Goal: Task Accomplishment & Management: Use online tool/utility

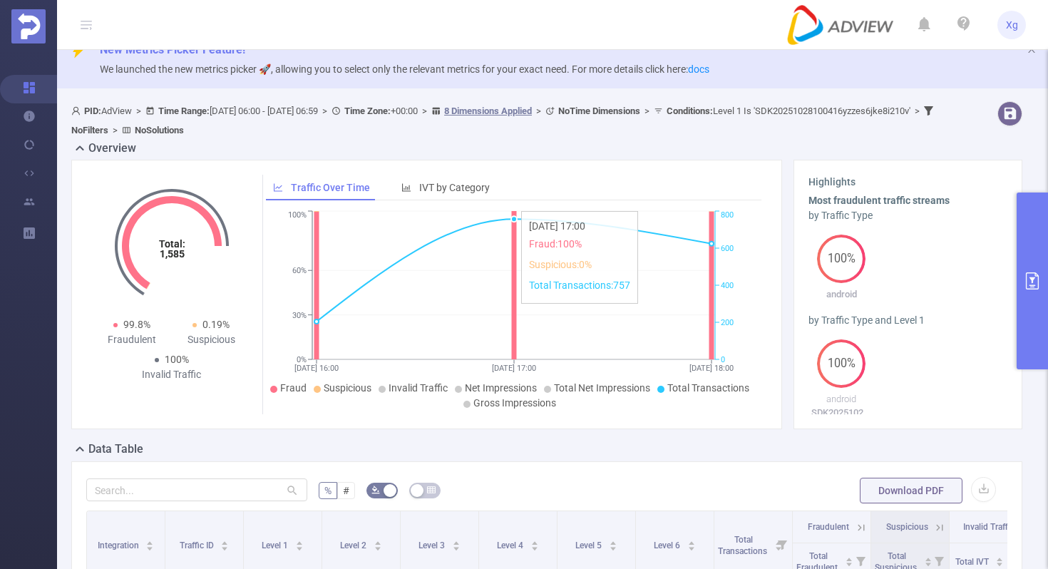
scroll to position [21, 0]
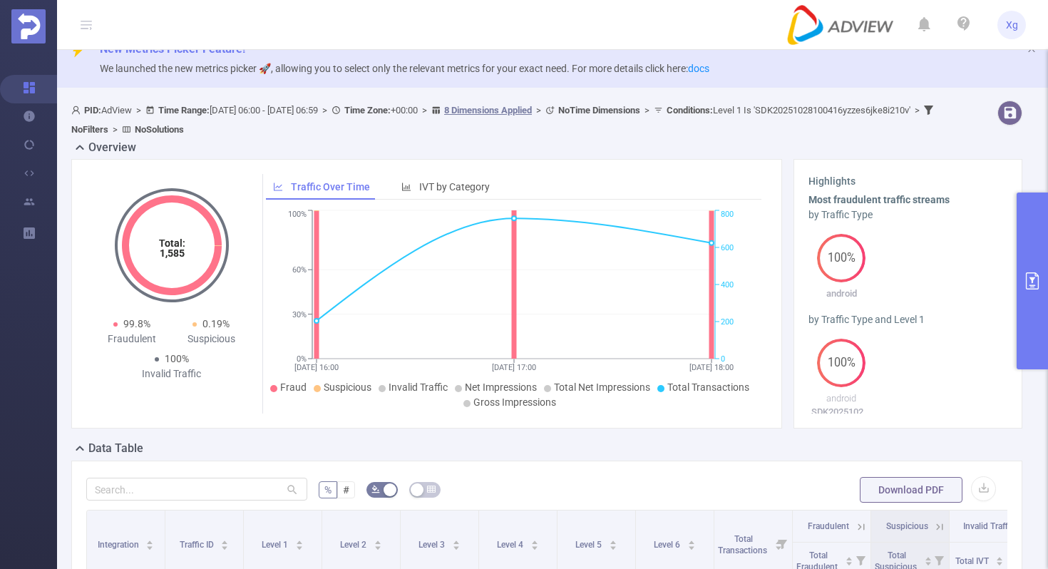
click at [1030, 255] on button "primary" at bounding box center [1031, 280] width 31 height 177
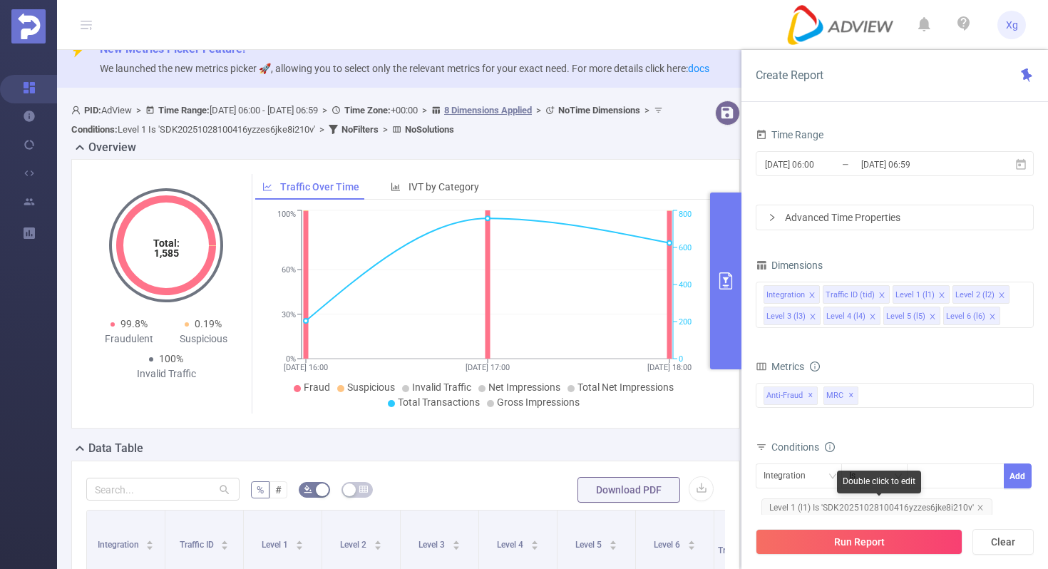
click at [810, 498] on span "Level 1 (l1) Is 'SDK20251028100416yzzes6jke8i210v'" at bounding box center [876, 507] width 231 height 19
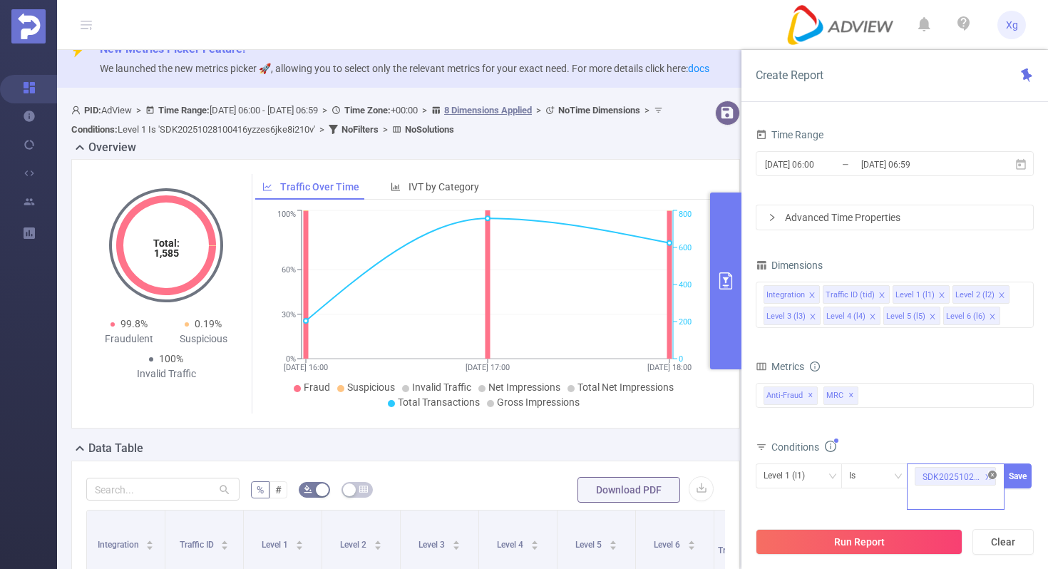
click at [990, 470] on icon "icon: close-circle" at bounding box center [992, 474] width 9 height 9
paste input "SDK20251027100430qwud19jyqzondit"
type input "SDK20251027100430qwud19jyqzondit"
click at [1018, 475] on button "Save" at bounding box center [1017, 475] width 28 height 25
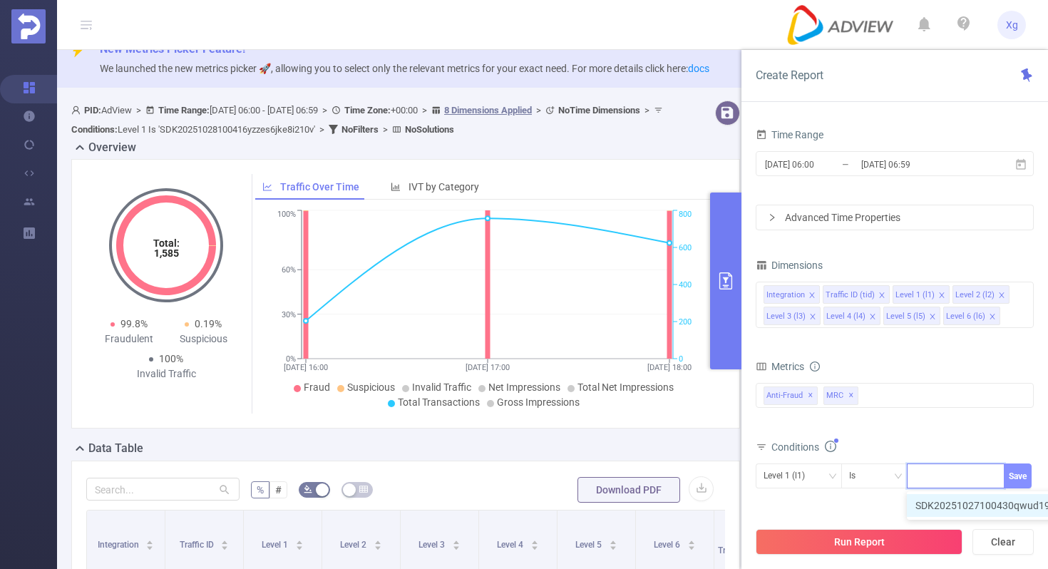
scroll to position [0, 0]
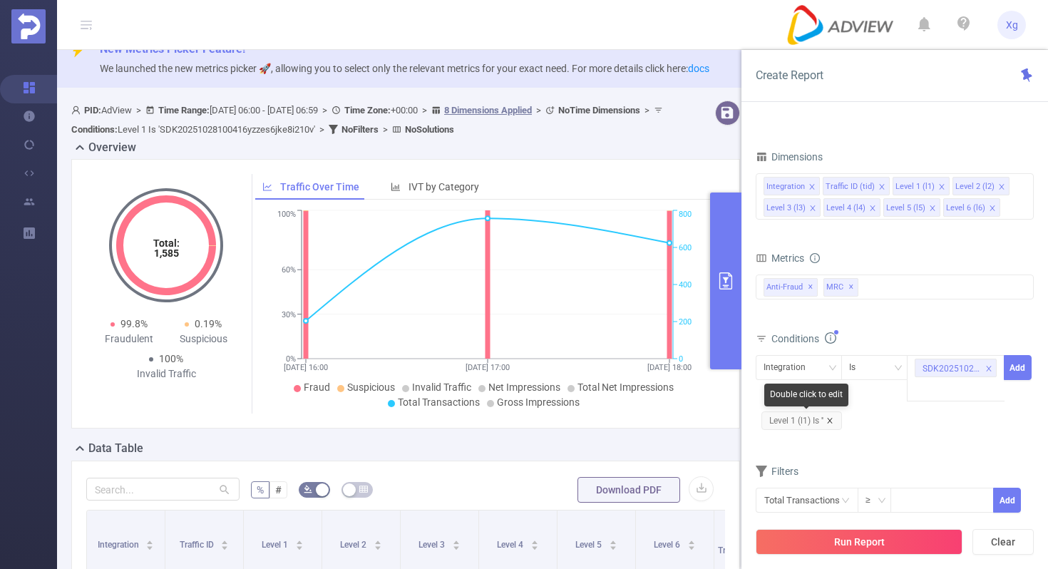
click at [833, 418] on icon "icon: close" at bounding box center [829, 420] width 7 height 7
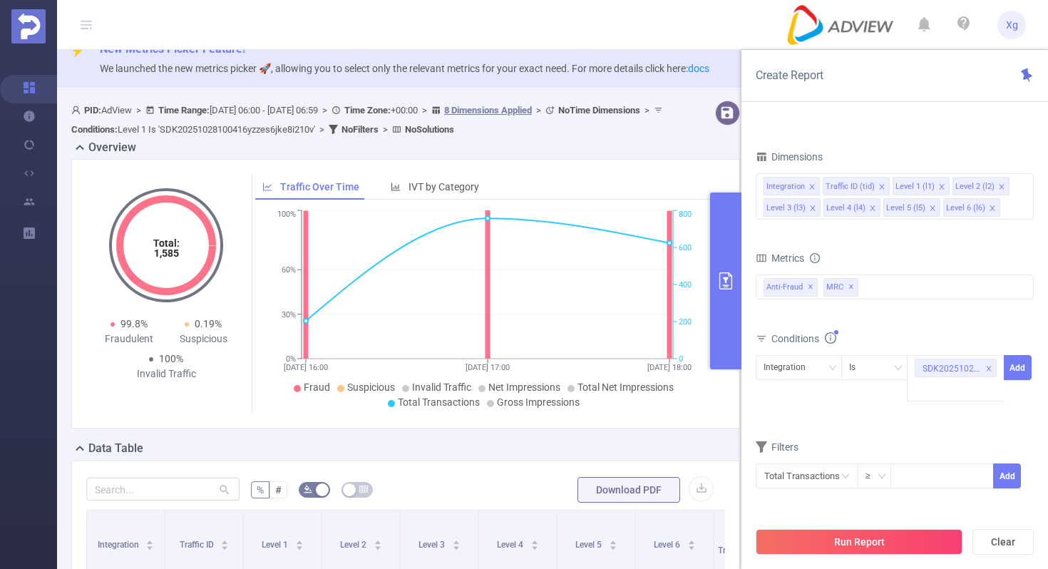
click at [822, 353] on div "Integration Is SDK20251027100430qwud19jyqzondit Add" at bounding box center [894, 383] width 278 height 62
click at [820, 367] on div "Integration" at bounding box center [798, 368] width 71 height 24
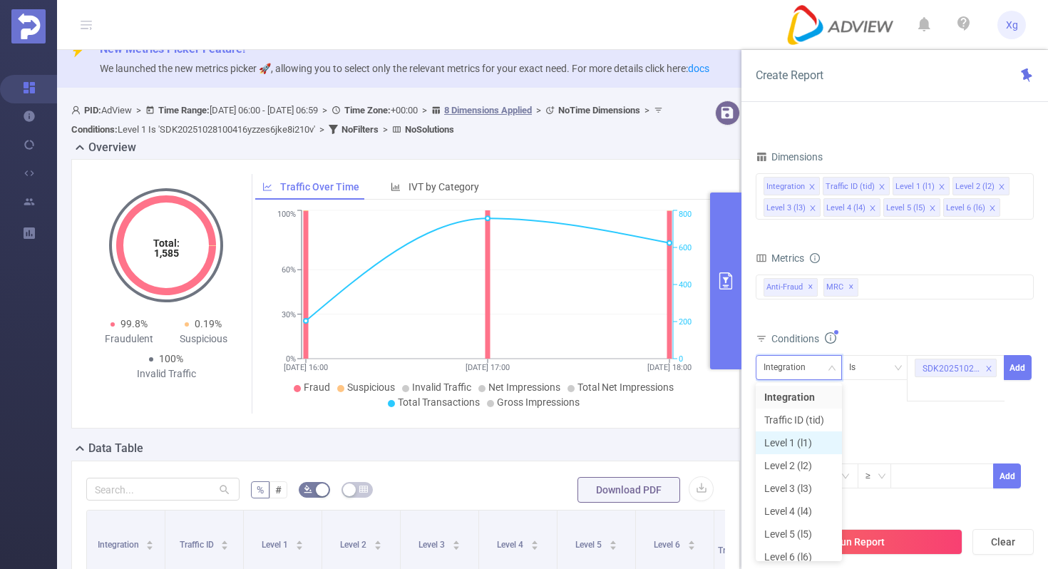
click at [795, 435] on li "Level 1 (l1)" at bounding box center [798, 442] width 86 height 23
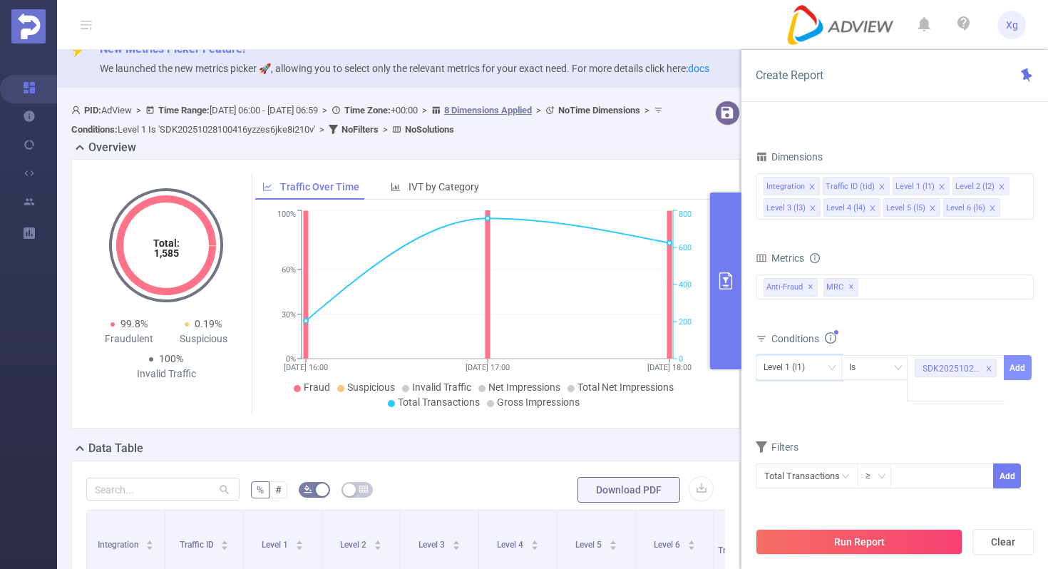
click at [1019, 364] on button "Add" at bounding box center [1017, 367] width 28 height 25
click at [872, 544] on button "Run Report" at bounding box center [858, 542] width 207 height 26
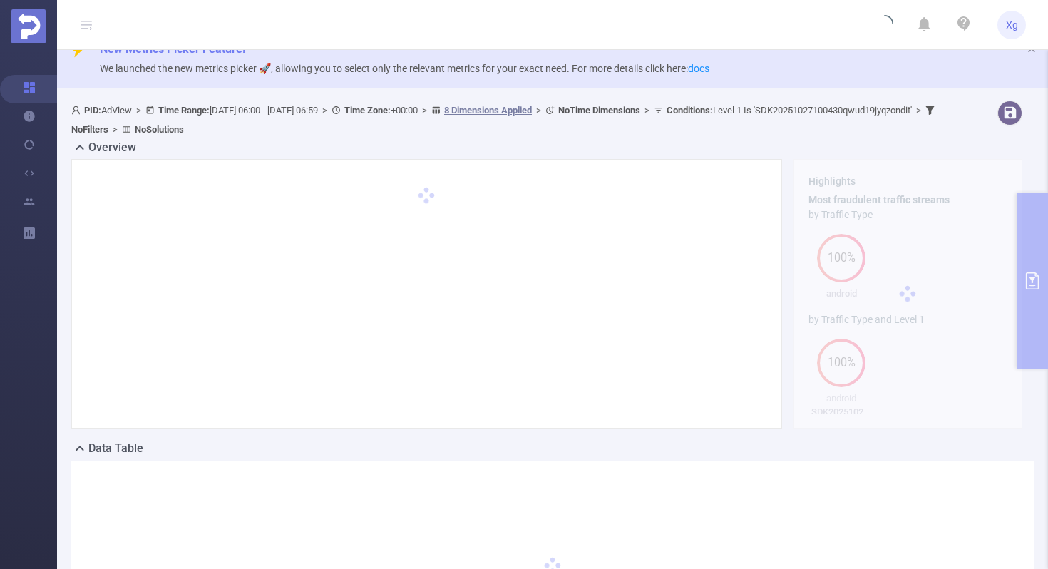
click at [872, 544] on div at bounding box center [552, 567] width 962 height 214
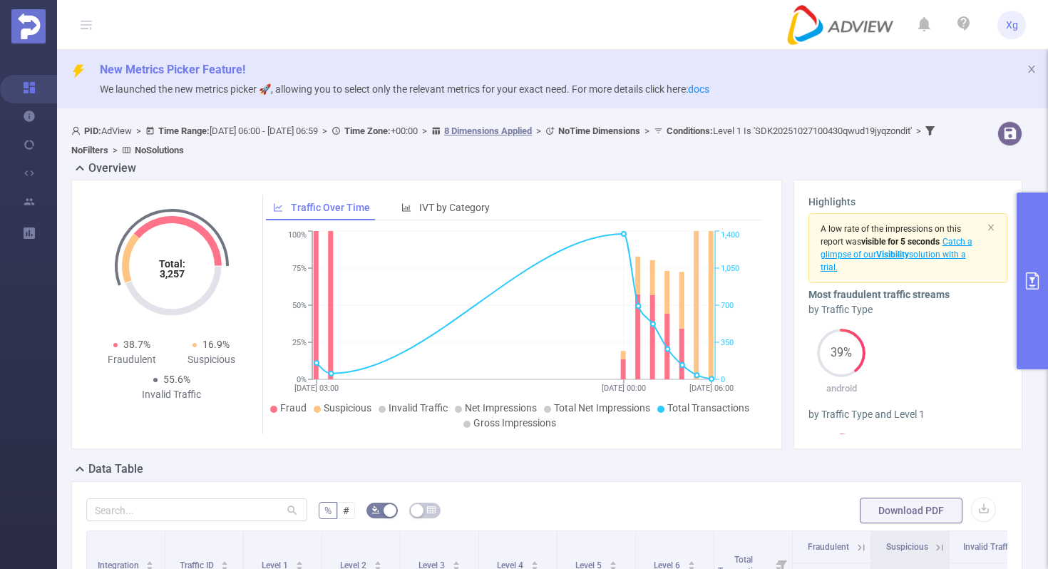
click at [1020, 216] on button "primary" at bounding box center [1031, 280] width 31 height 177
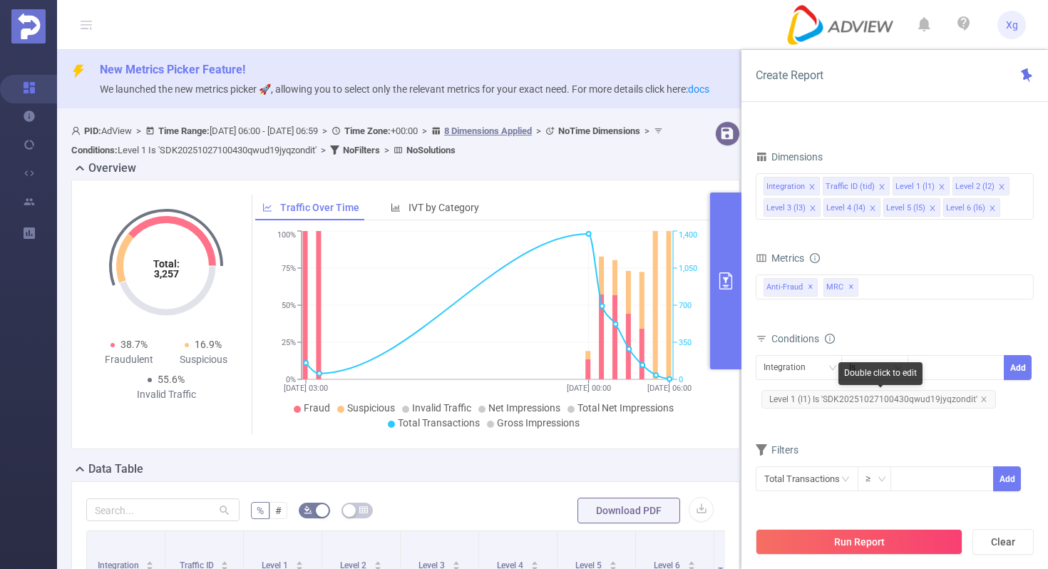
click at [839, 398] on span "Level 1 (l1) Is 'SDK20251027100430qwud19jyqzondit'" at bounding box center [878, 399] width 234 height 19
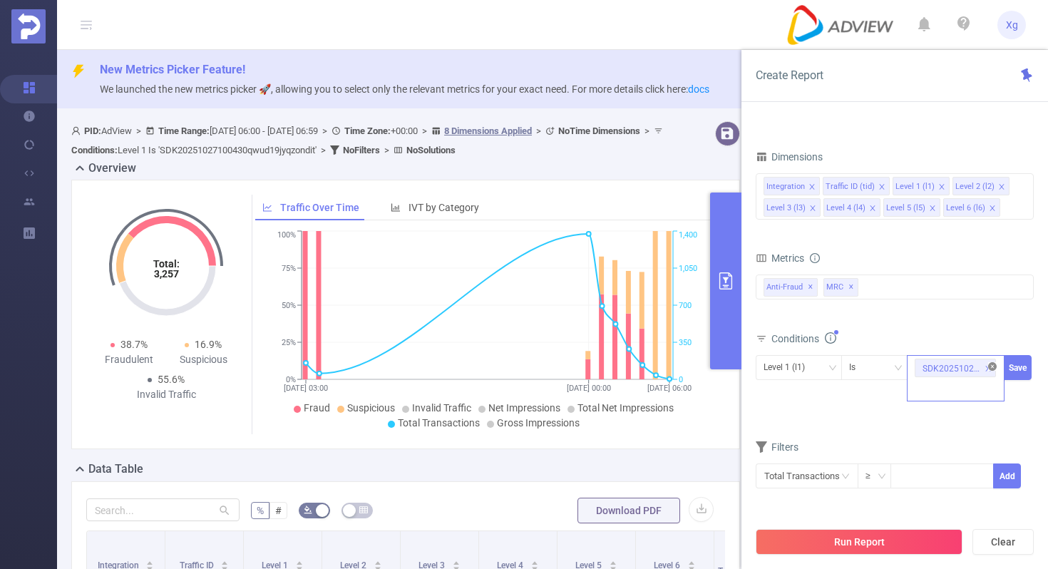
click at [991, 364] on icon "icon: close-circle" at bounding box center [992, 366] width 9 height 9
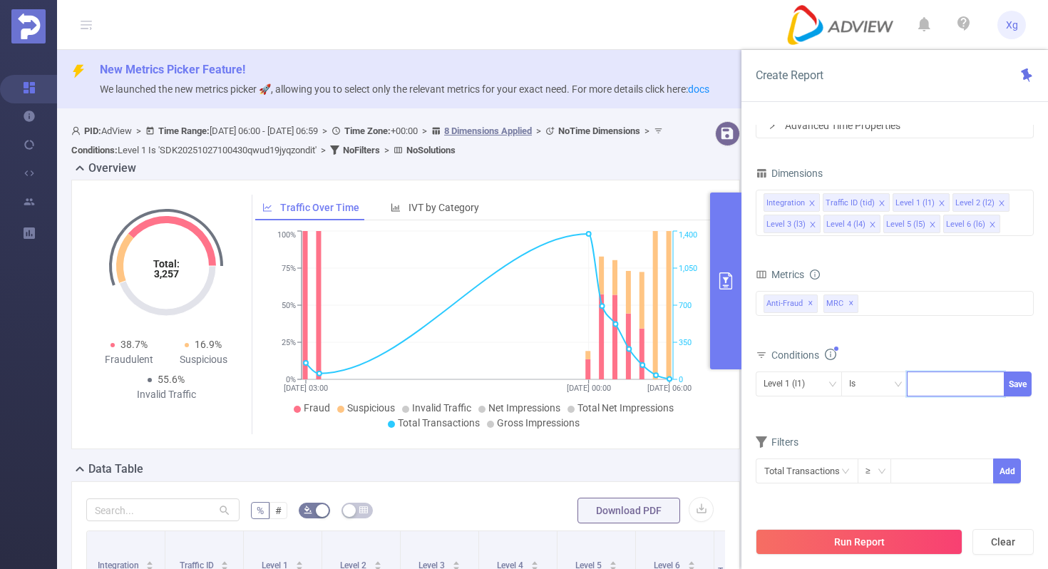
paste input "SDK202511281104106dgxm5ohe65a3ft"
type input "SDK202511281104106dgxm5ohe65a3ft"
click at [1018, 384] on button "Save" at bounding box center [1017, 383] width 28 height 25
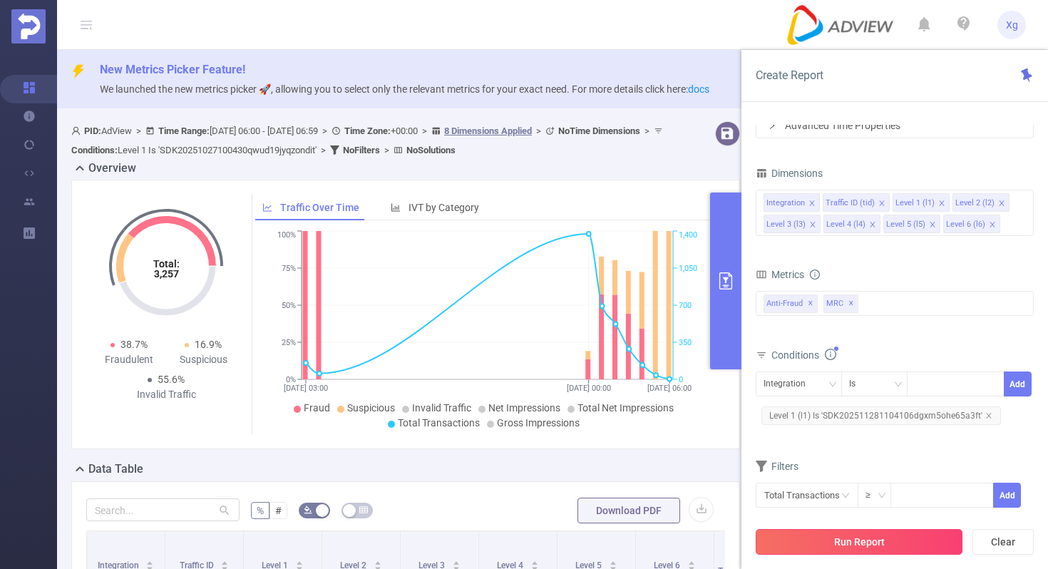
click at [844, 537] on button "Run Report" at bounding box center [858, 542] width 207 height 26
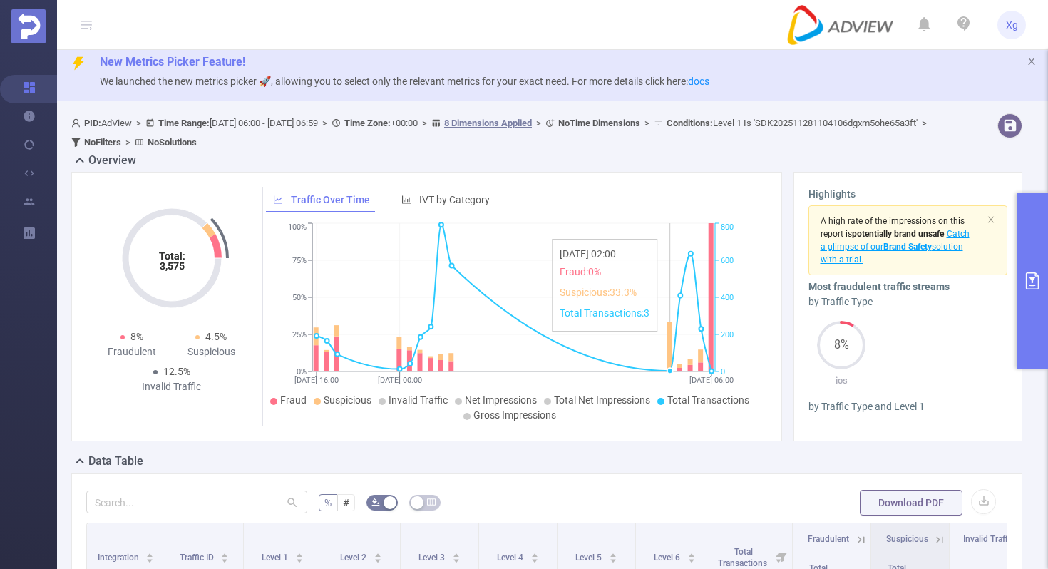
scroll to position [10, 0]
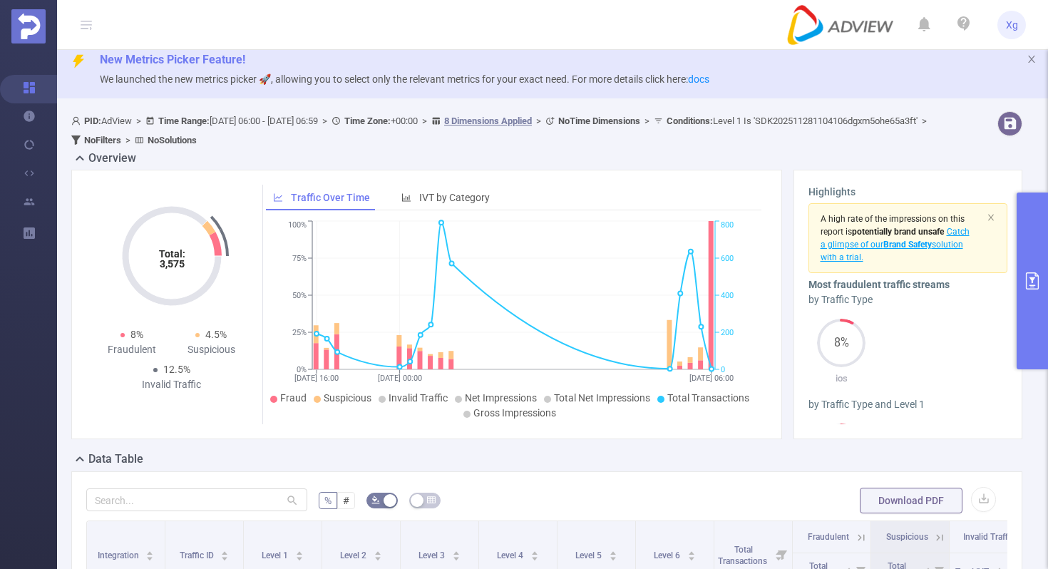
click at [1023, 218] on button "primary" at bounding box center [1031, 280] width 31 height 177
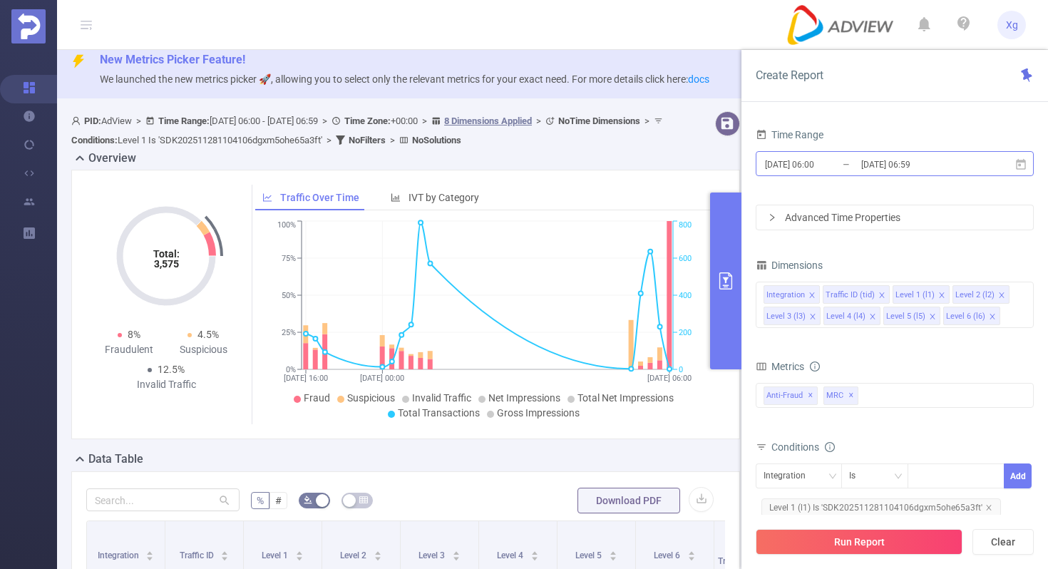
click at [968, 167] on input "2025-08-12 06:59" at bounding box center [916, 164] width 115 height 19
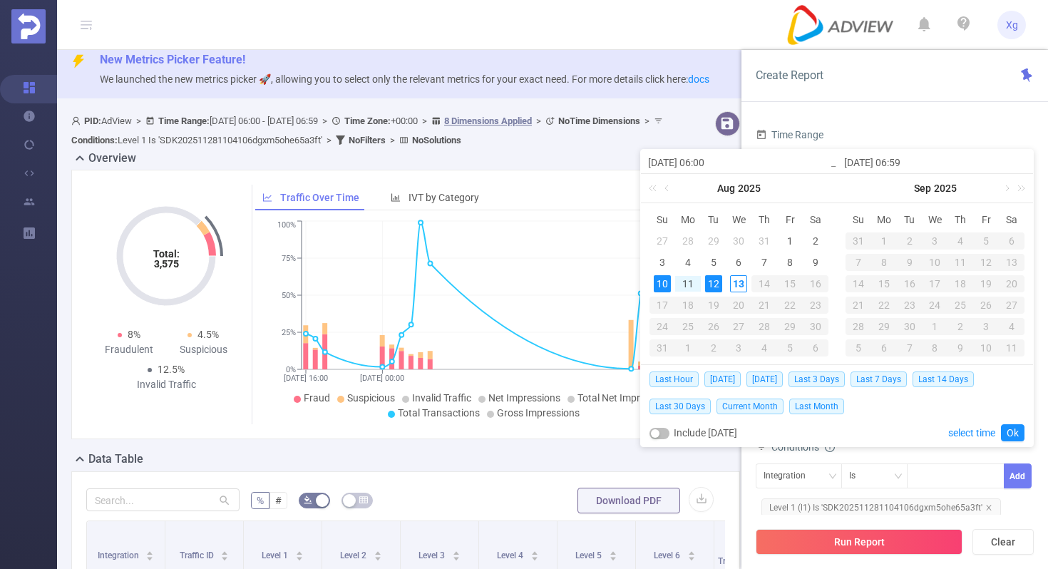
click at [658, 282] on div "10" at bounding box center [661, 283] width 17 height 17
click at [735, 283] on div "13" at bounding box center [738, 283] width 17 height 17
type input "2025-08-13 06:59"
click at [1010, 431] on link "Ok" at bounding box center [1013, 432] width 24 height 17
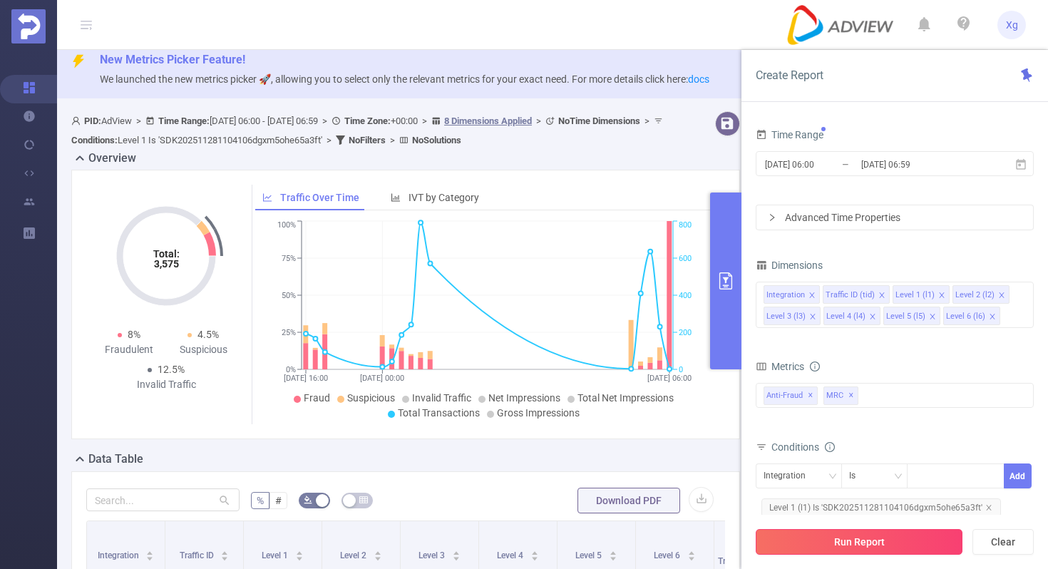
click at [890, 549] on button "Run Report" at bounding box center [858, 542] width 207 height 26
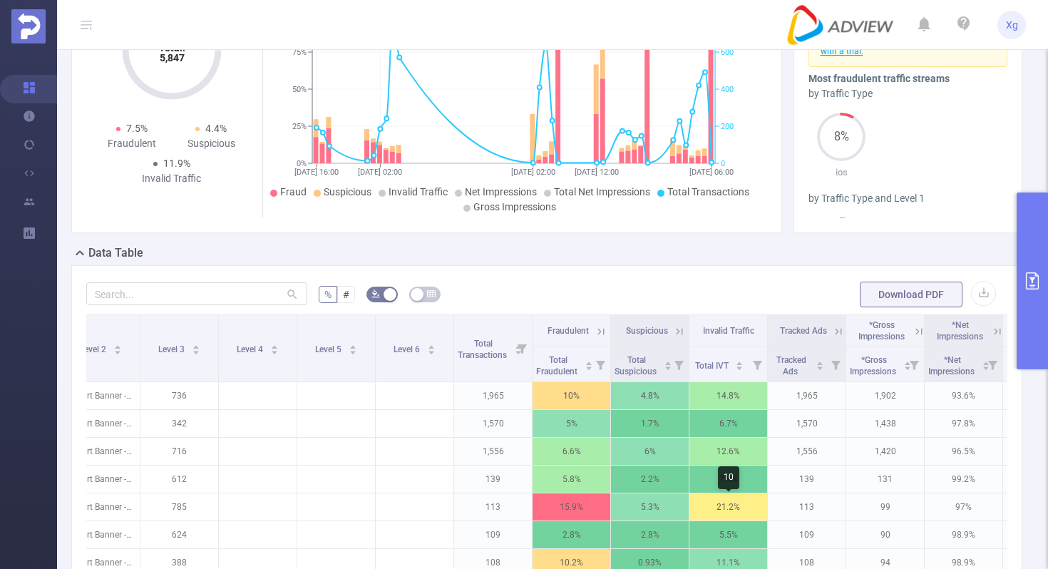
scroll to position [182, 0]
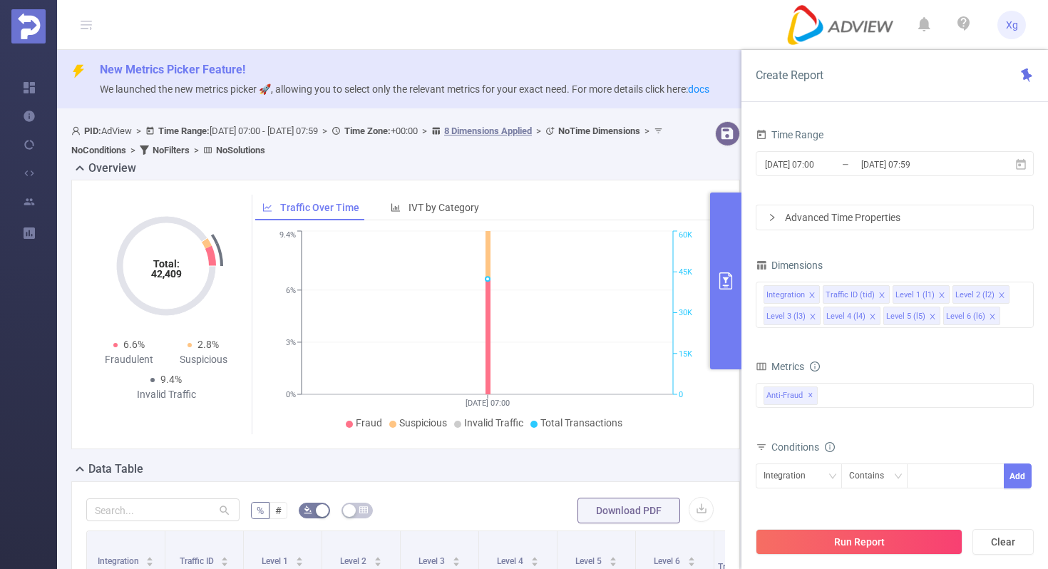
scroll to position [5, 0]
